Goal: Check status: Check status

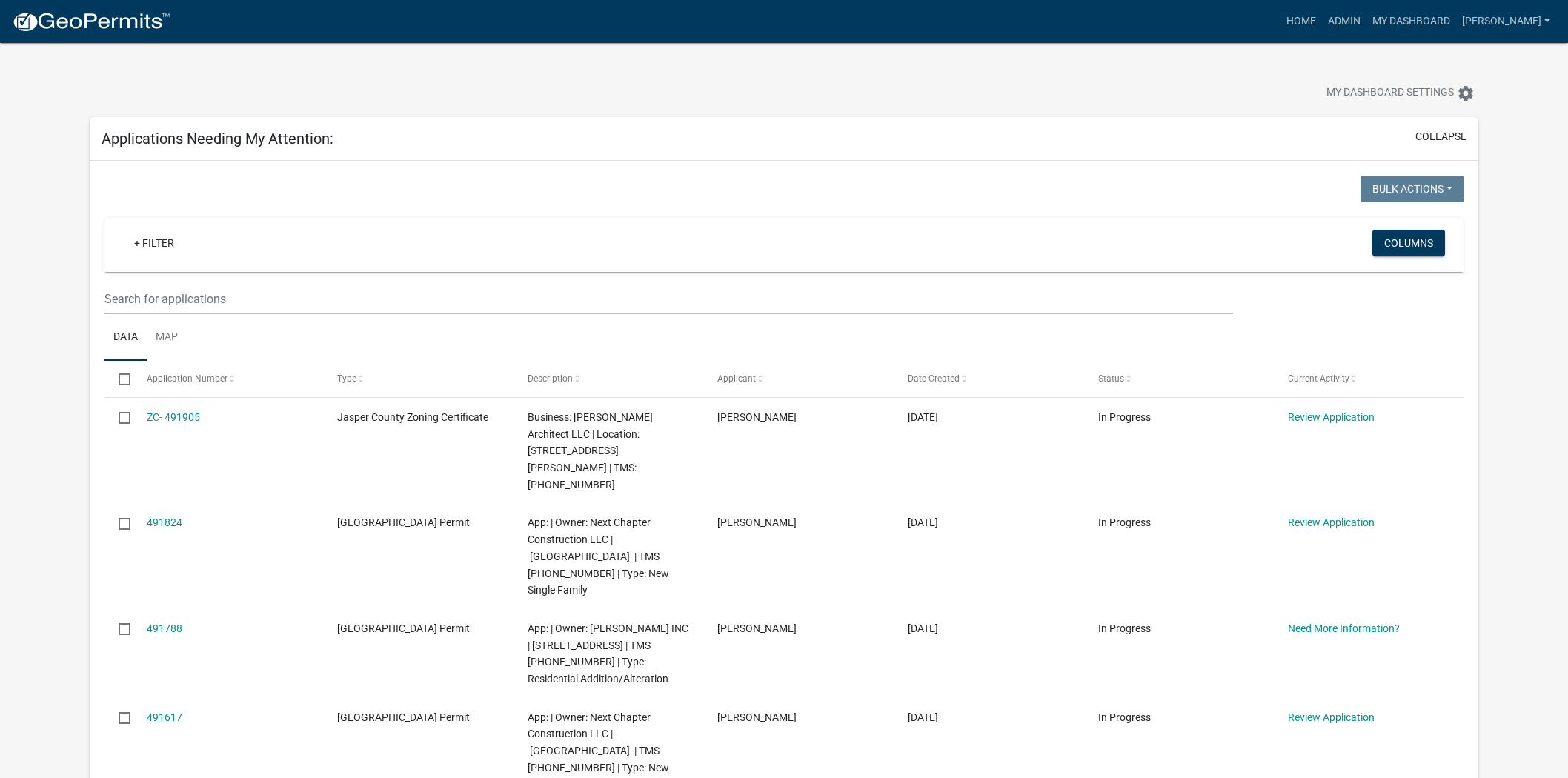
select select "2: 50"
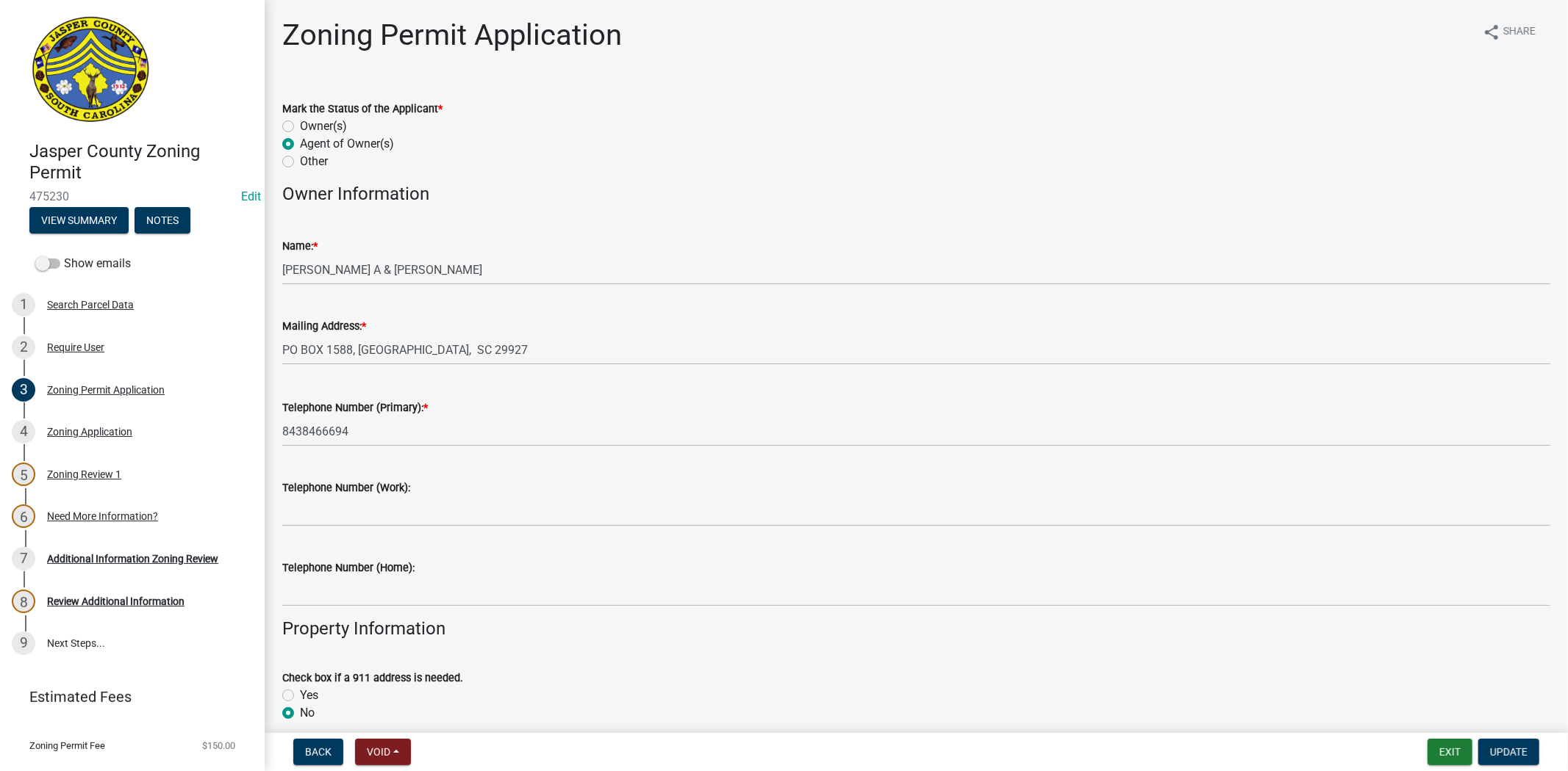
scroll to position [2612, 0]
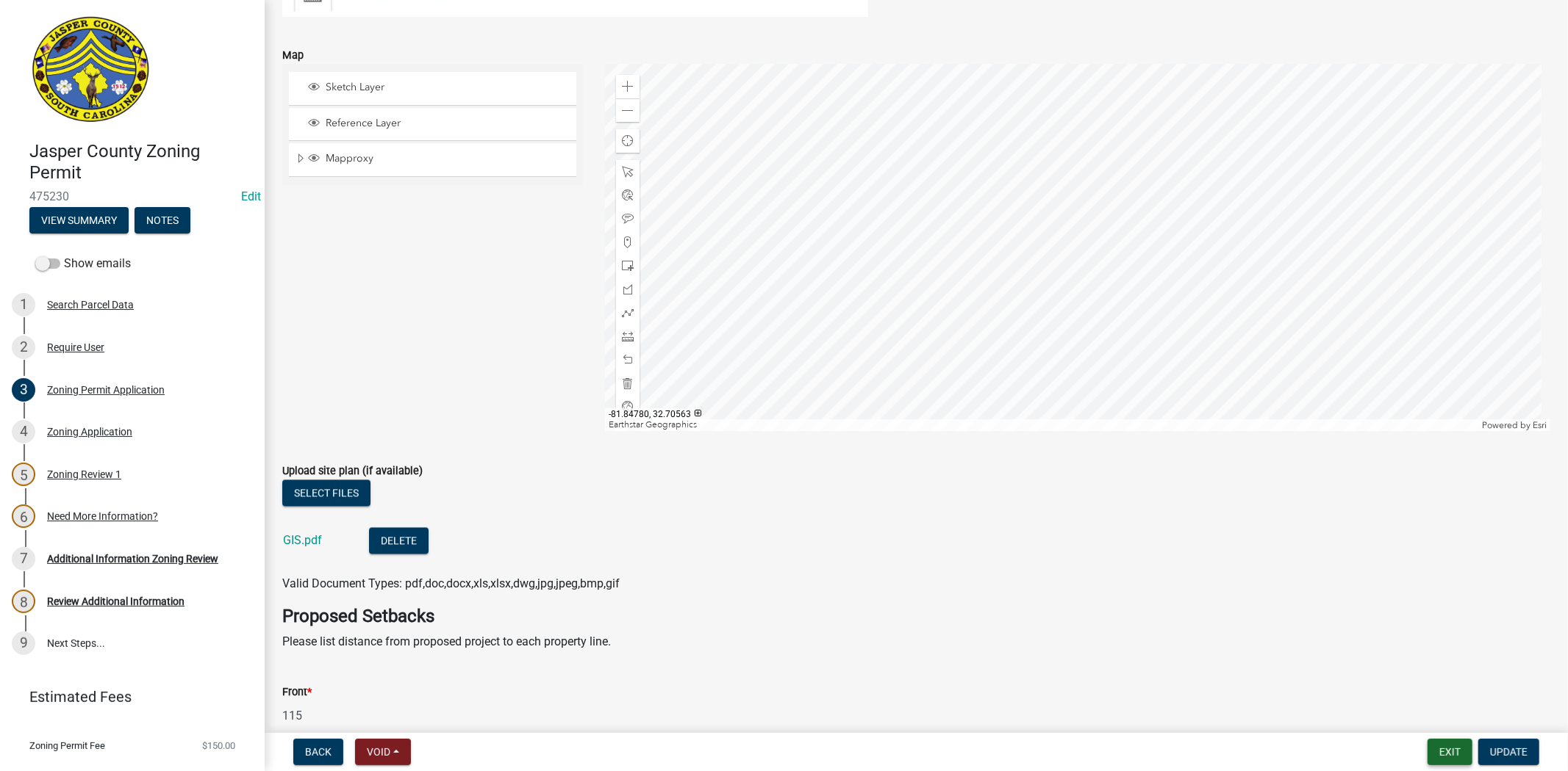
click at [1435, 747] on button "Exit" at bounding box center [1450, 752] width 45 height 26
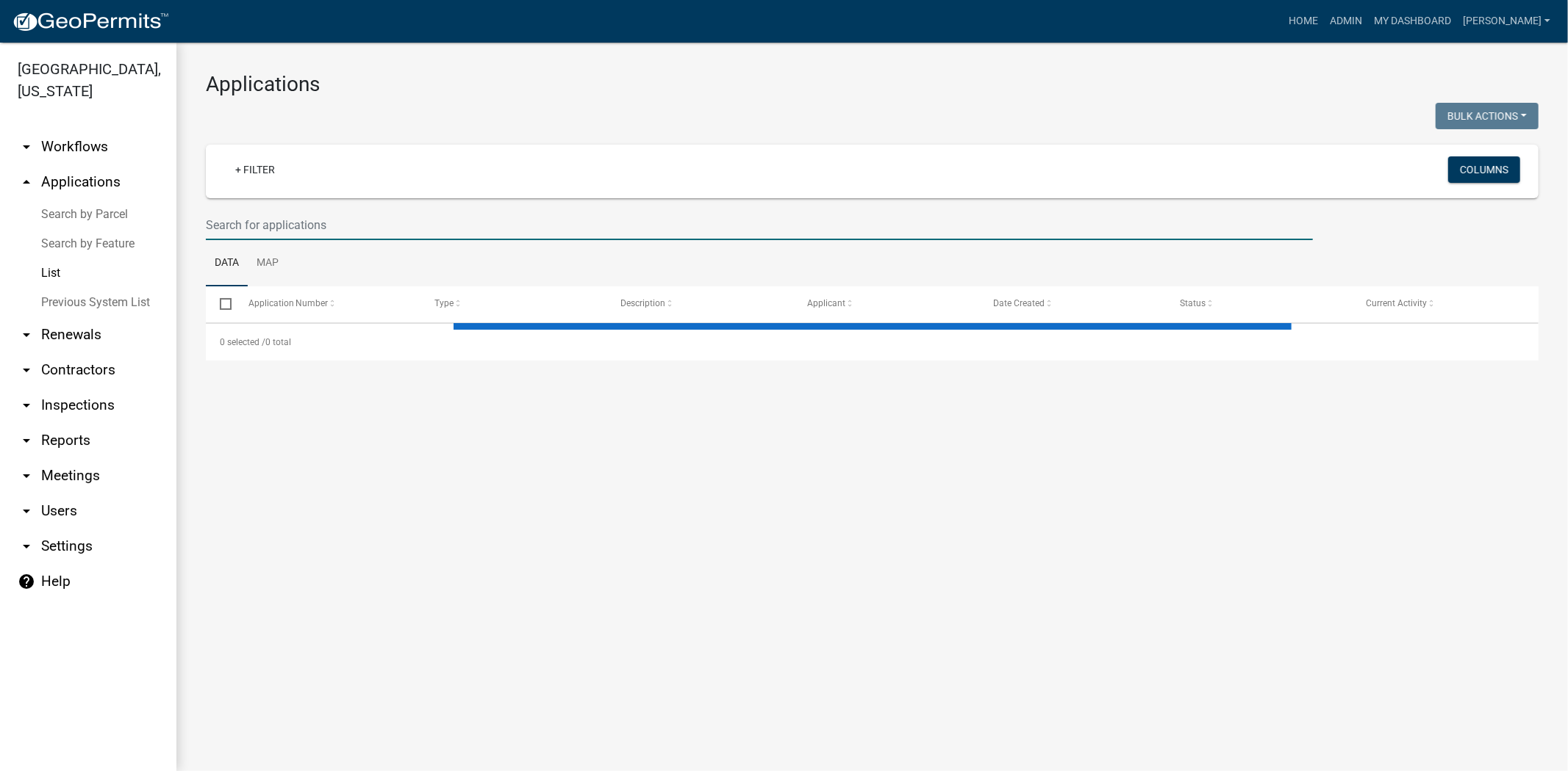
click at [225, 221] on input "text" at bounding box center [759, 225] width 1107 height 30
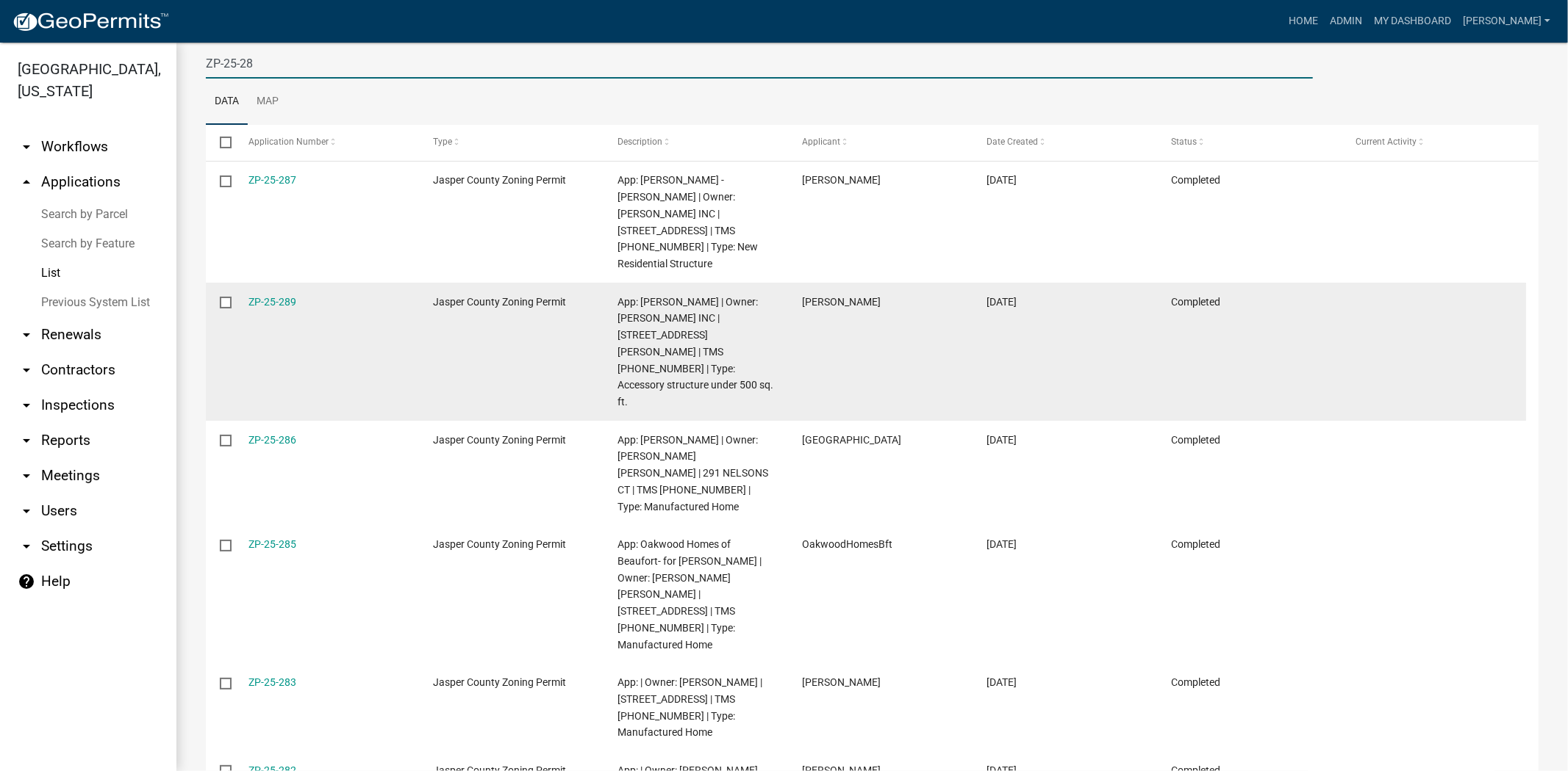
scroll to position [163, 0]
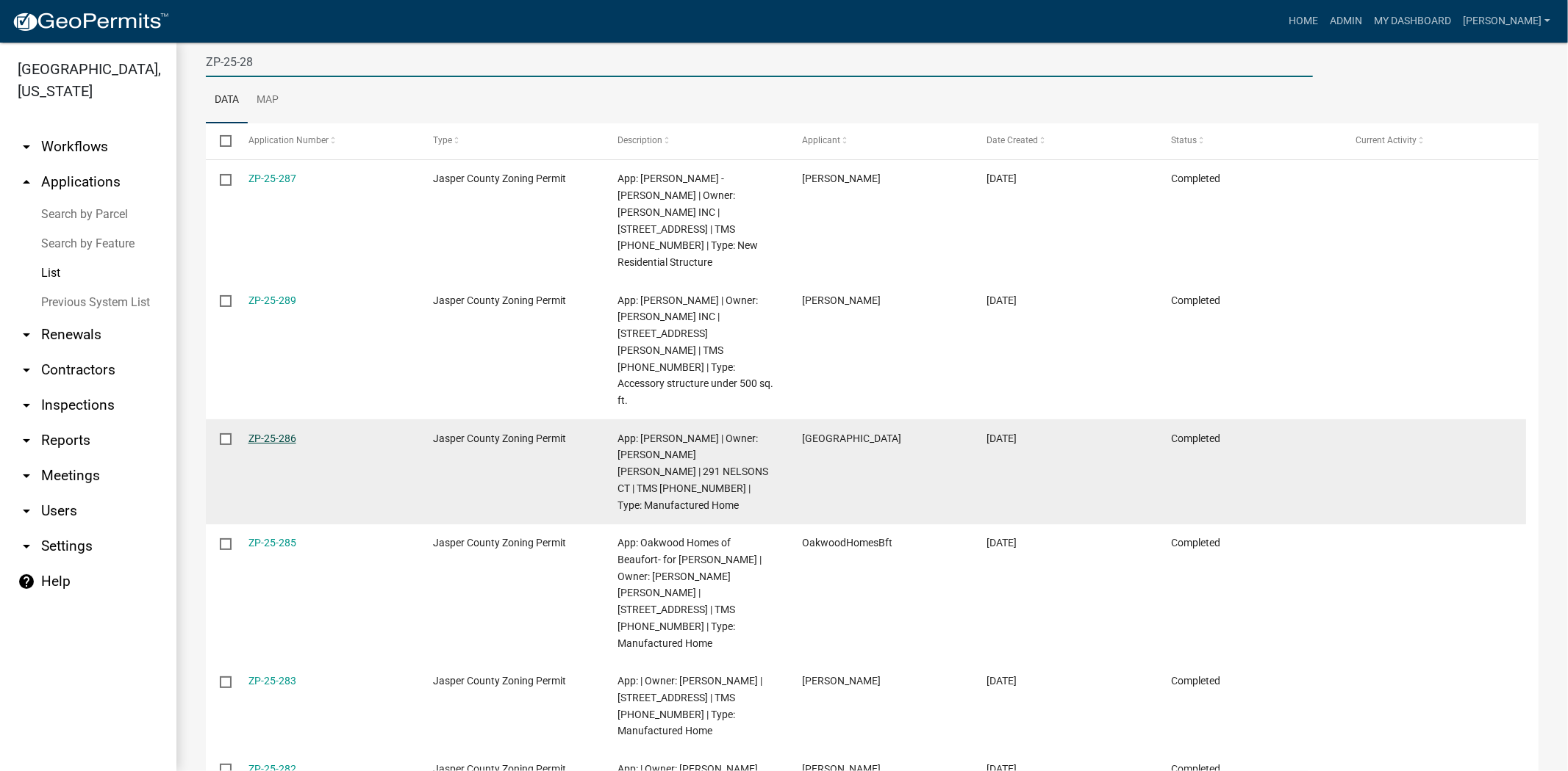
type input "ZP-25-28"
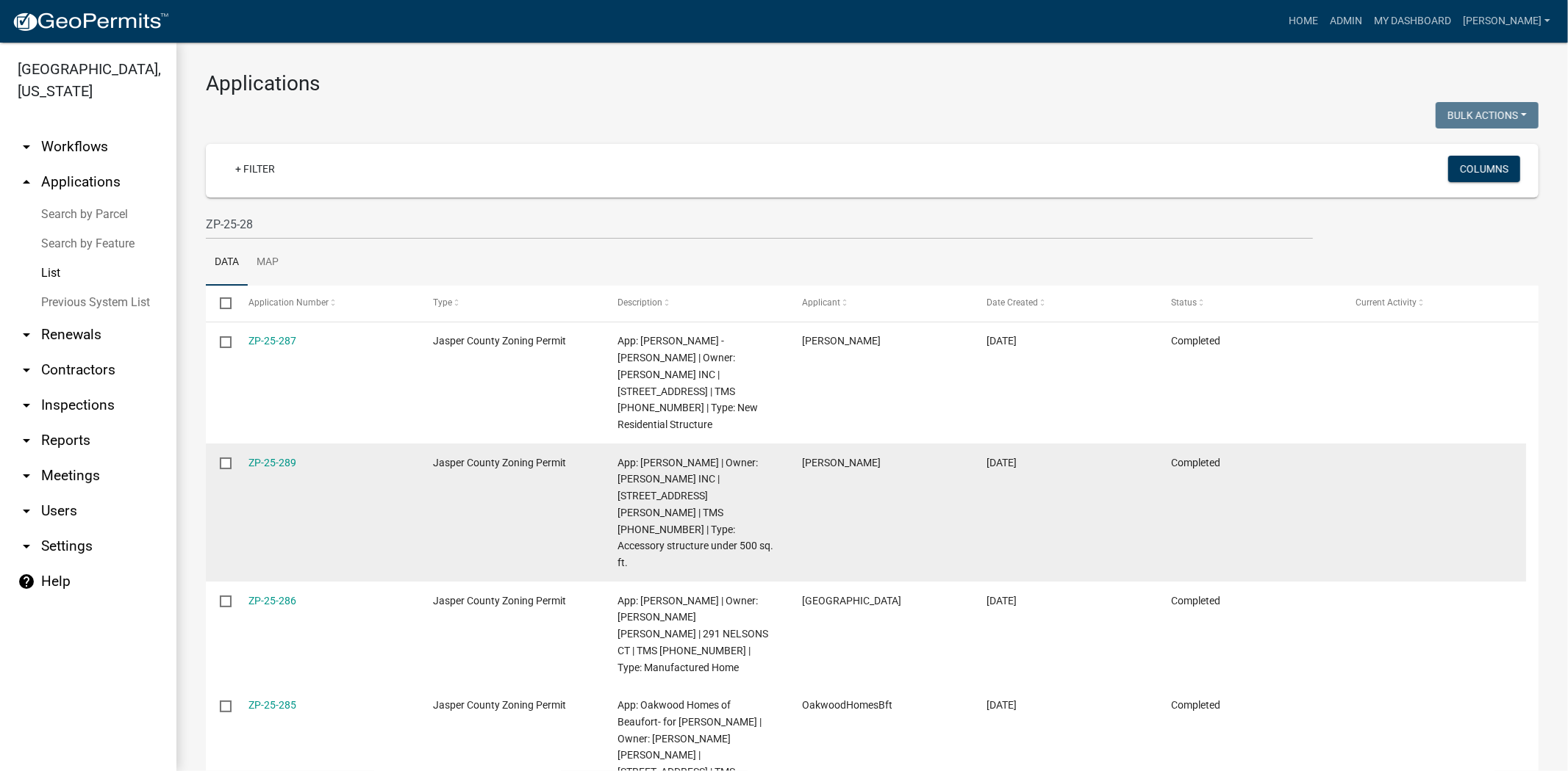
scroll to position [0, 0]
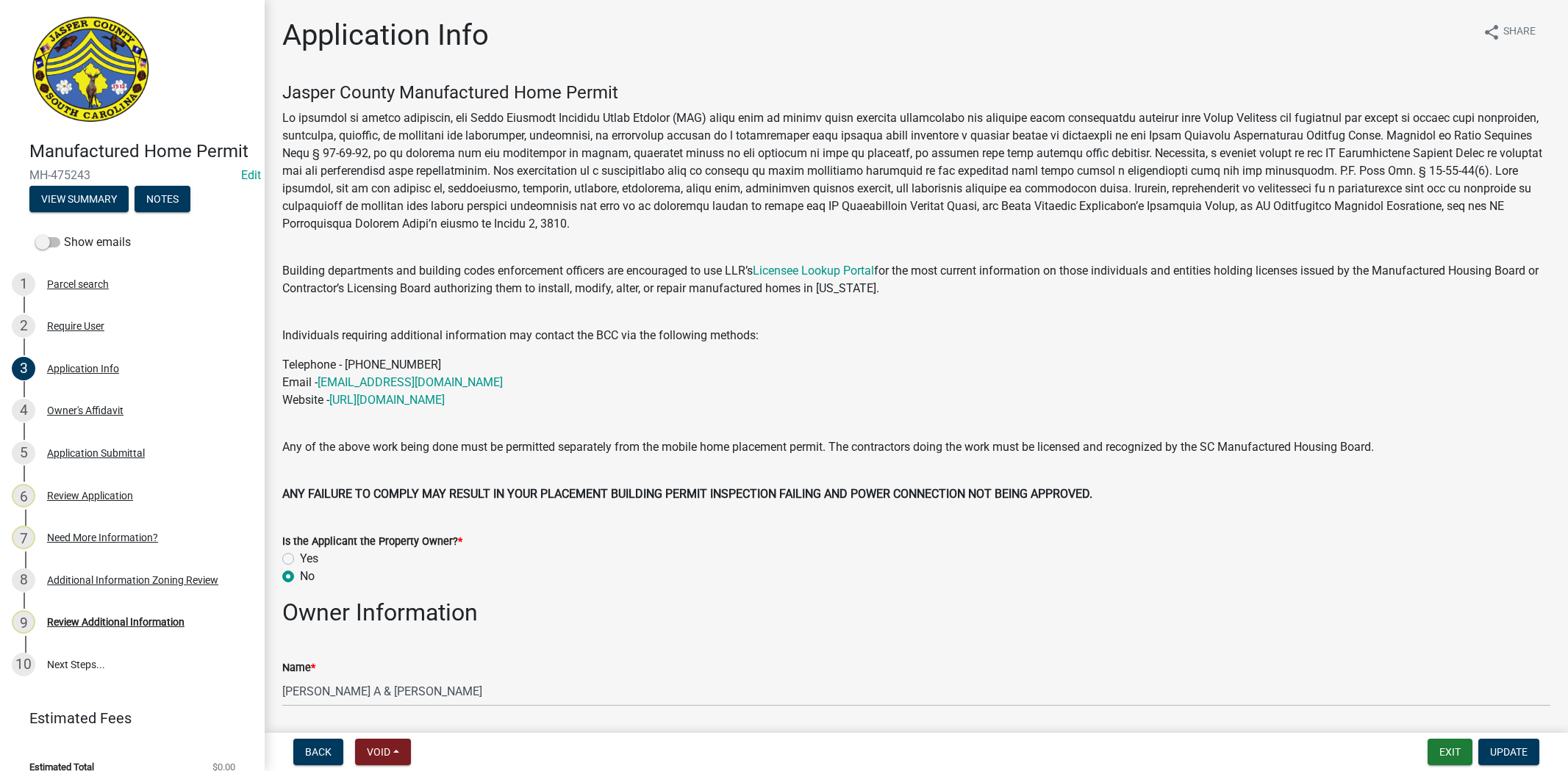
select select "00748aa1-56c2-4786-b7ff-9b3cb1d8d455"
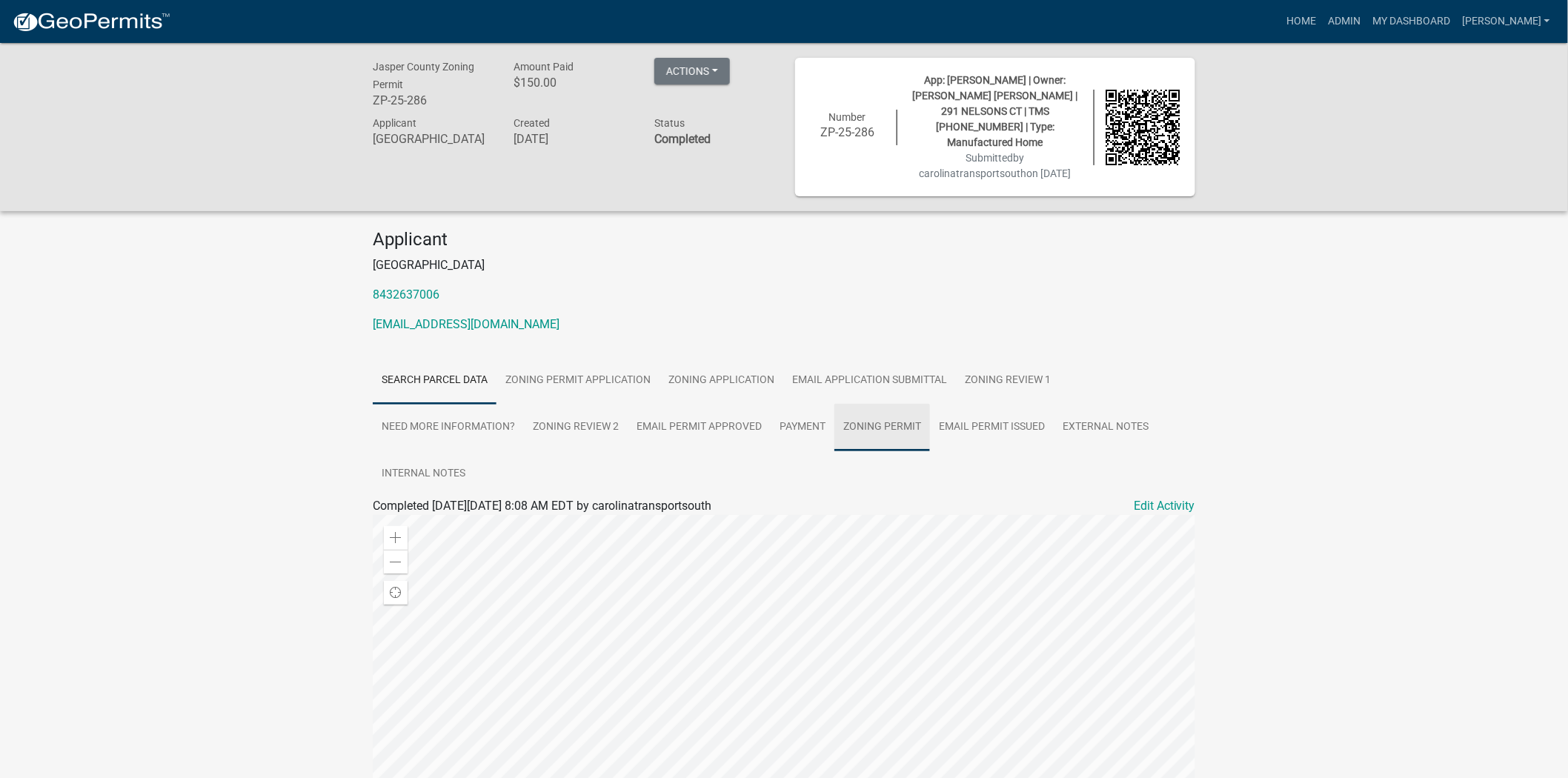
click at [862, 411] on link "Zoning Permit" at bounding box center [882, 428] width 95 height 47
click at [416, 517] on link "Zoning Permit" at bounding box center [410, 524] width 74 height 14
click at [387, 517] on link "Zoning Permit" at bounding box center [410, 524] width 74 height 14
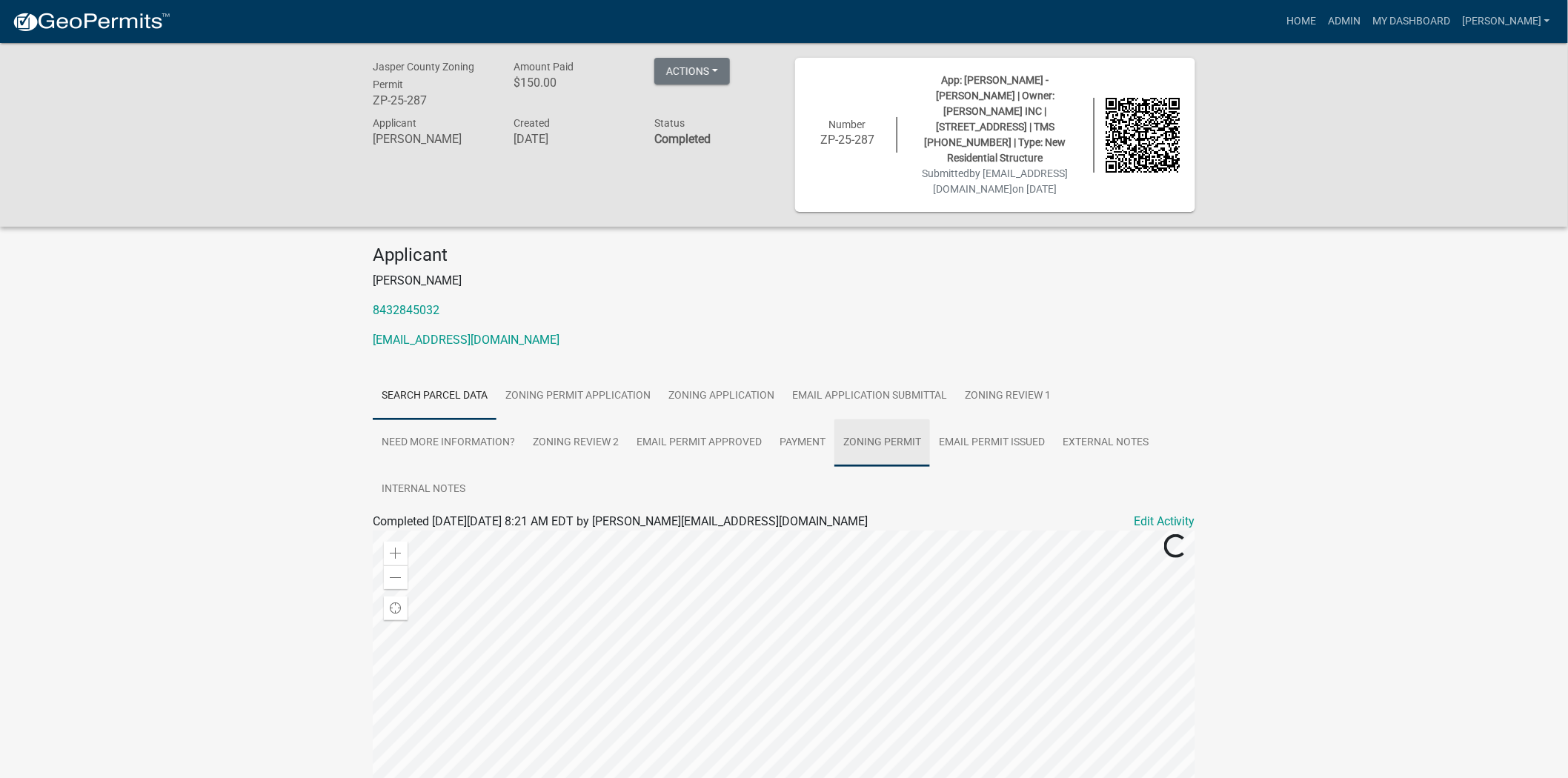
click at [876, 428] on link "Zoning Permit" at bounding box center [882, 443] width 95 height 47
click at [420, 532] on link "Zoning Permit" at bounding box center [410, 539] width 74 height 14
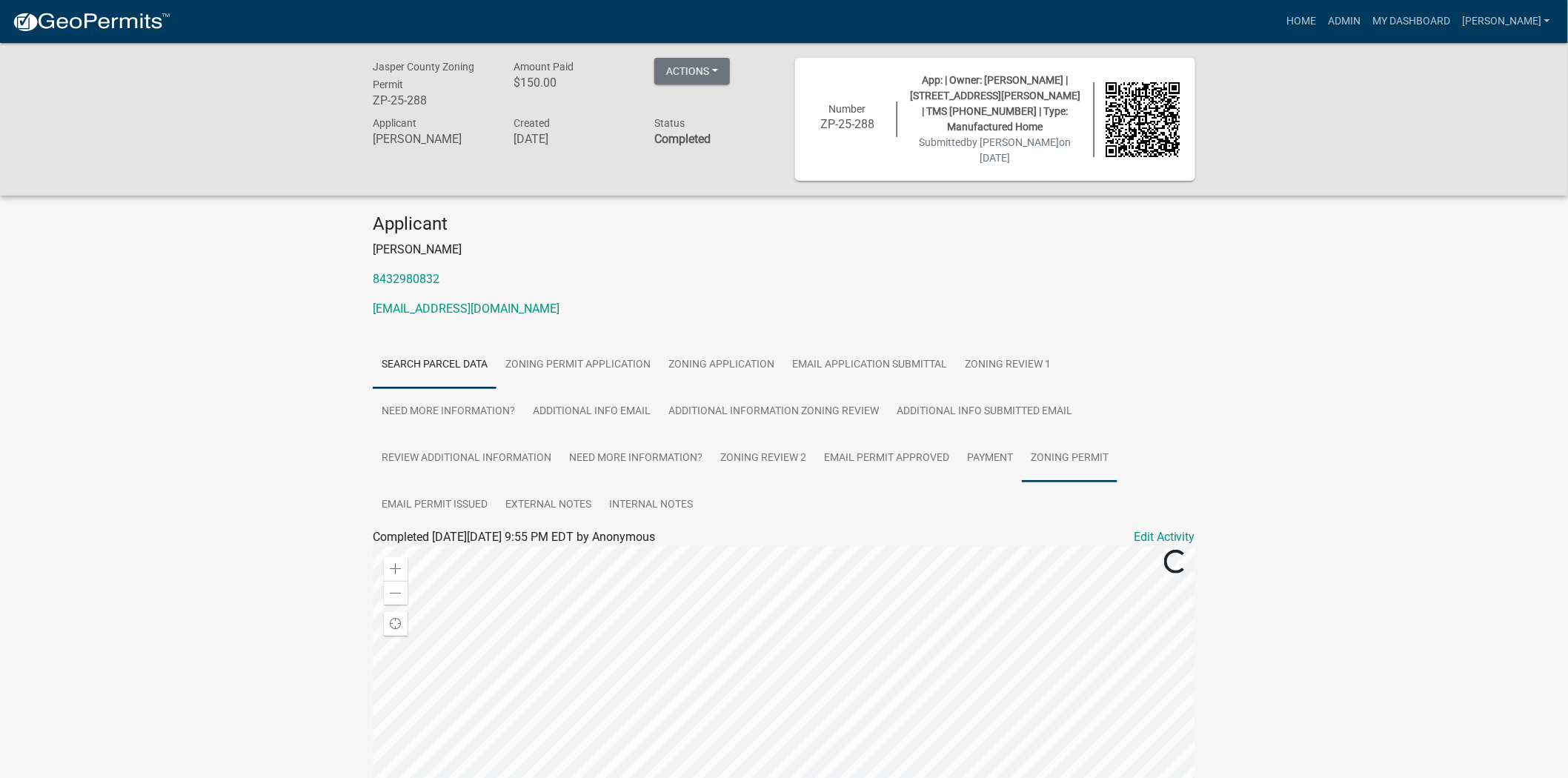
click at [1070, 437] on link "Zoning Permit" at bounding box center [1070, 459] width 95 height 47
click at [428, 548] on link "Zoning Permit" at bounding box center [410, 555] width 74 height 14
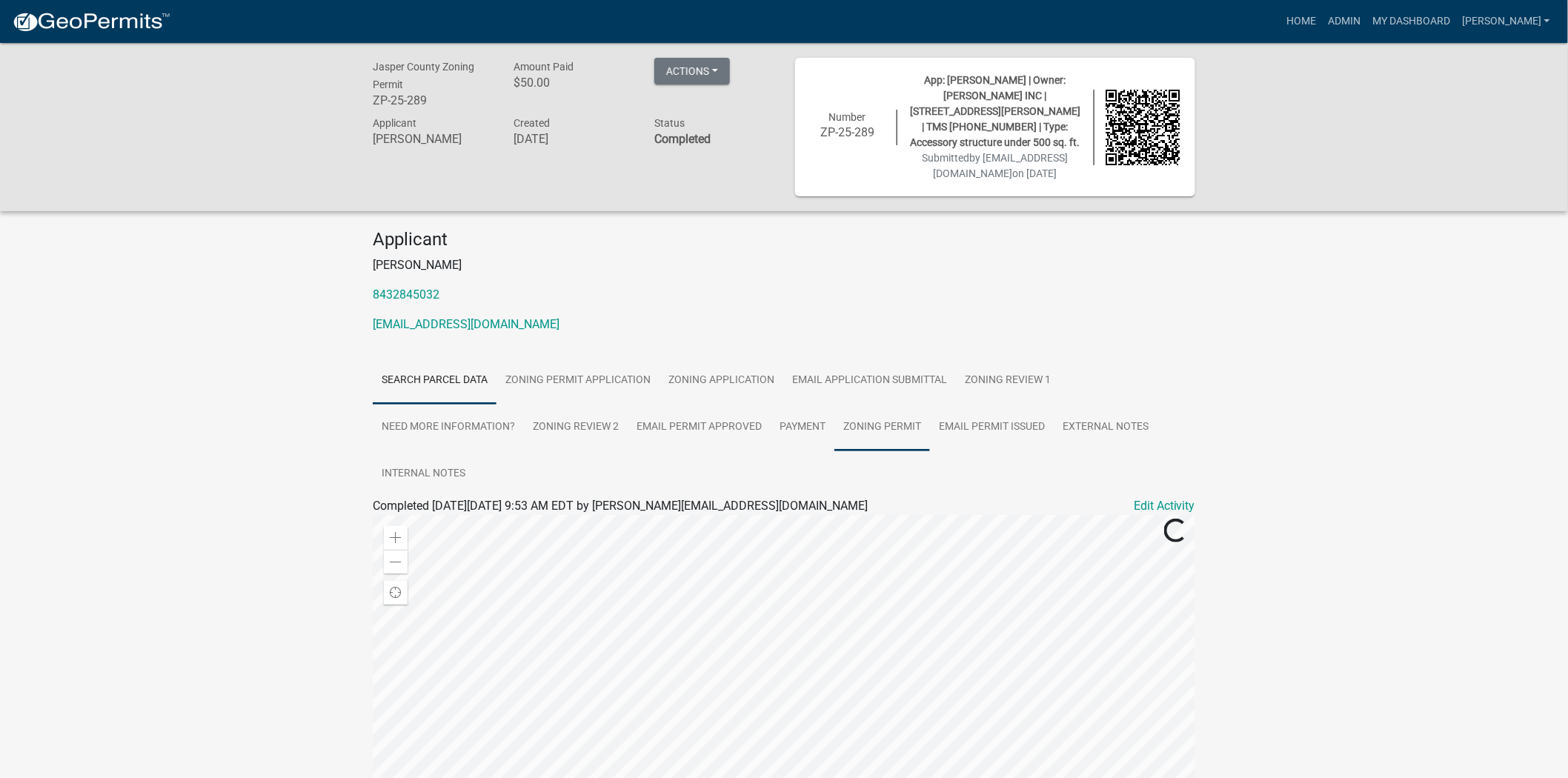
click at [872, 439] on link "Zoning Permit" at bounding box center [882, 428] width 95 height 47
click at [422, 527] on link "Zoning Permit" at bounding box center [410, 524] width 74 height 14
